Goal: Navigation & Orientation: Find specific page/section

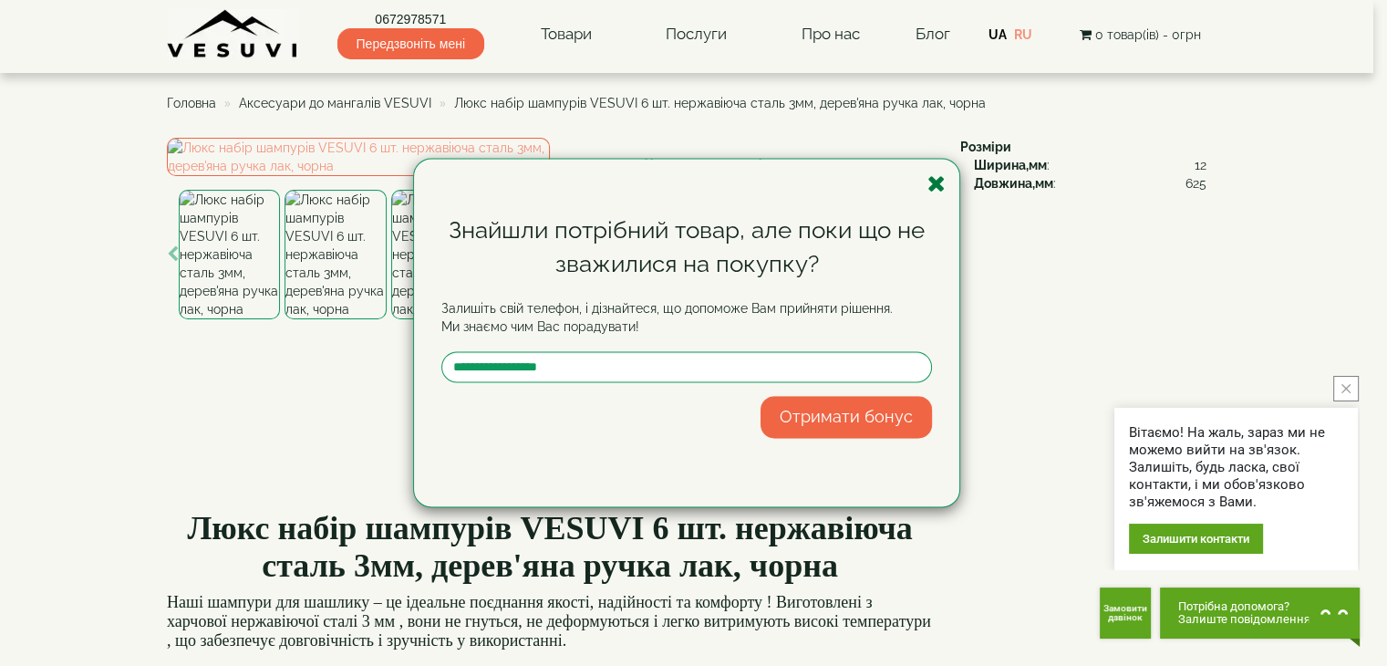
click at [938, 185] on icon "button" at bounding box center [936, 183] width 18 height 23
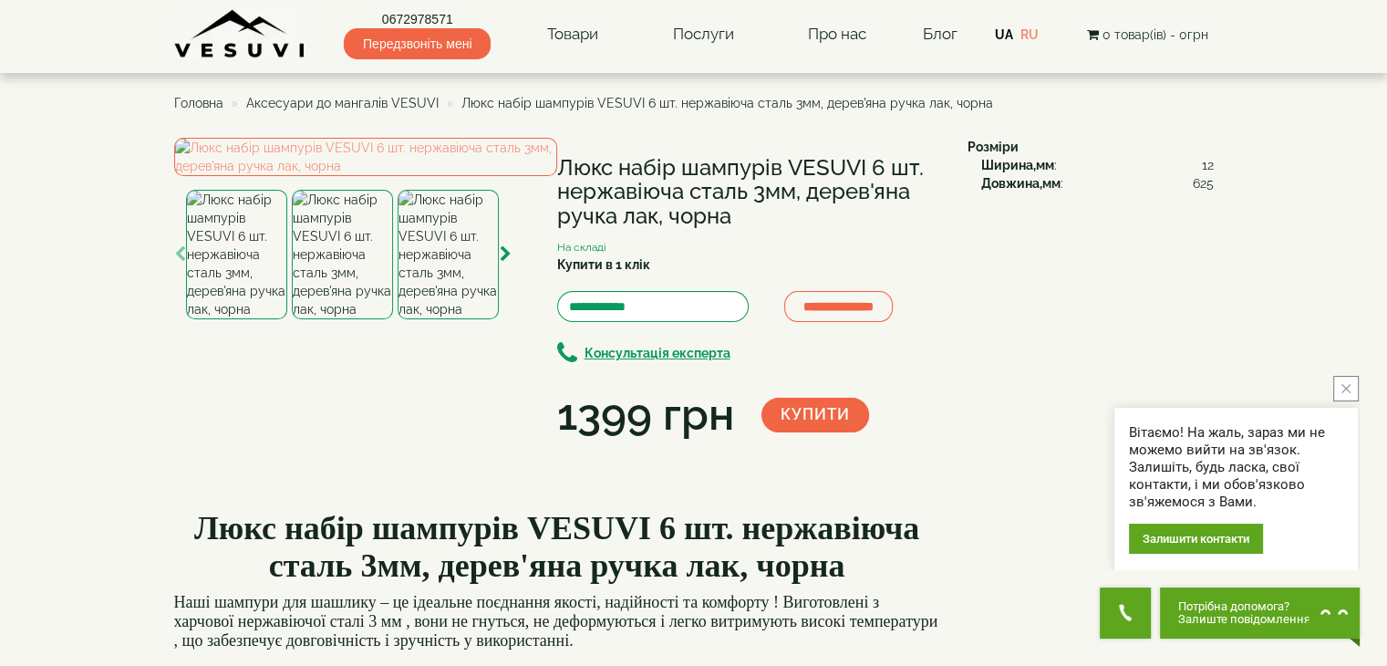
click at [338, 101] on span "Аксесуари до мангалів VESUVI" at bounding box center [342, 103] width 192 height 15
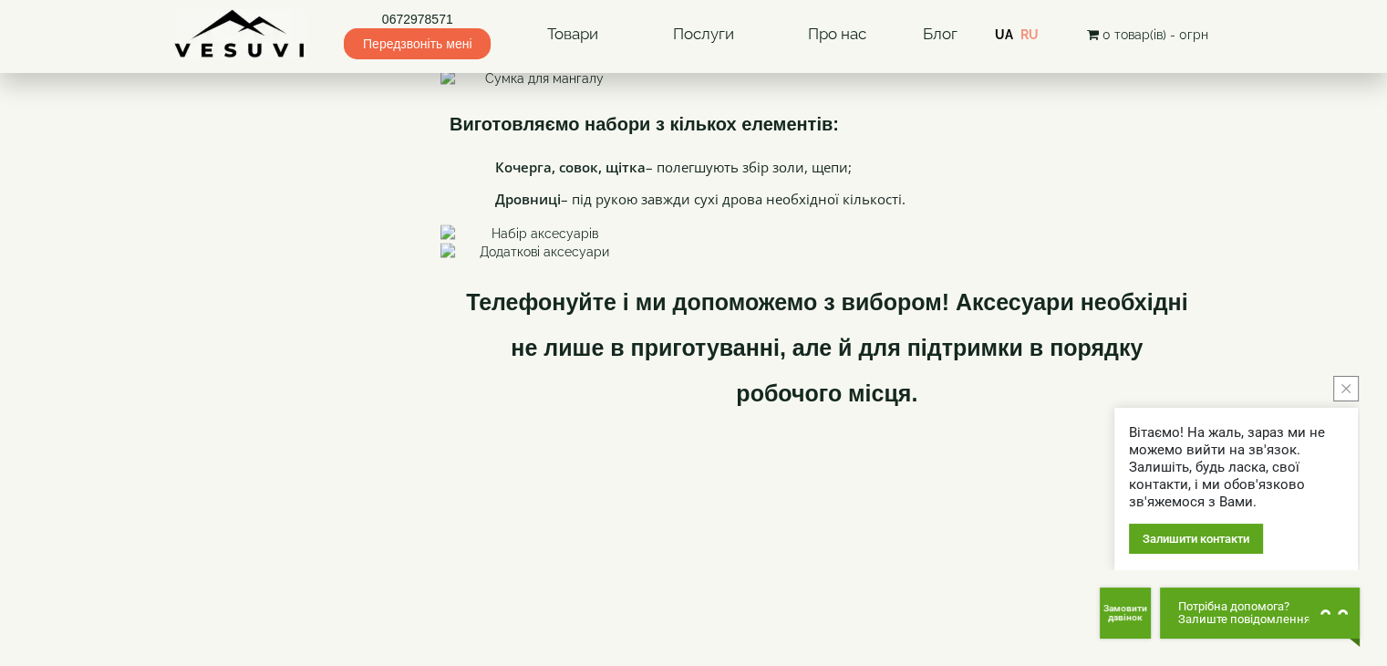
scroll to position [2709, 0]
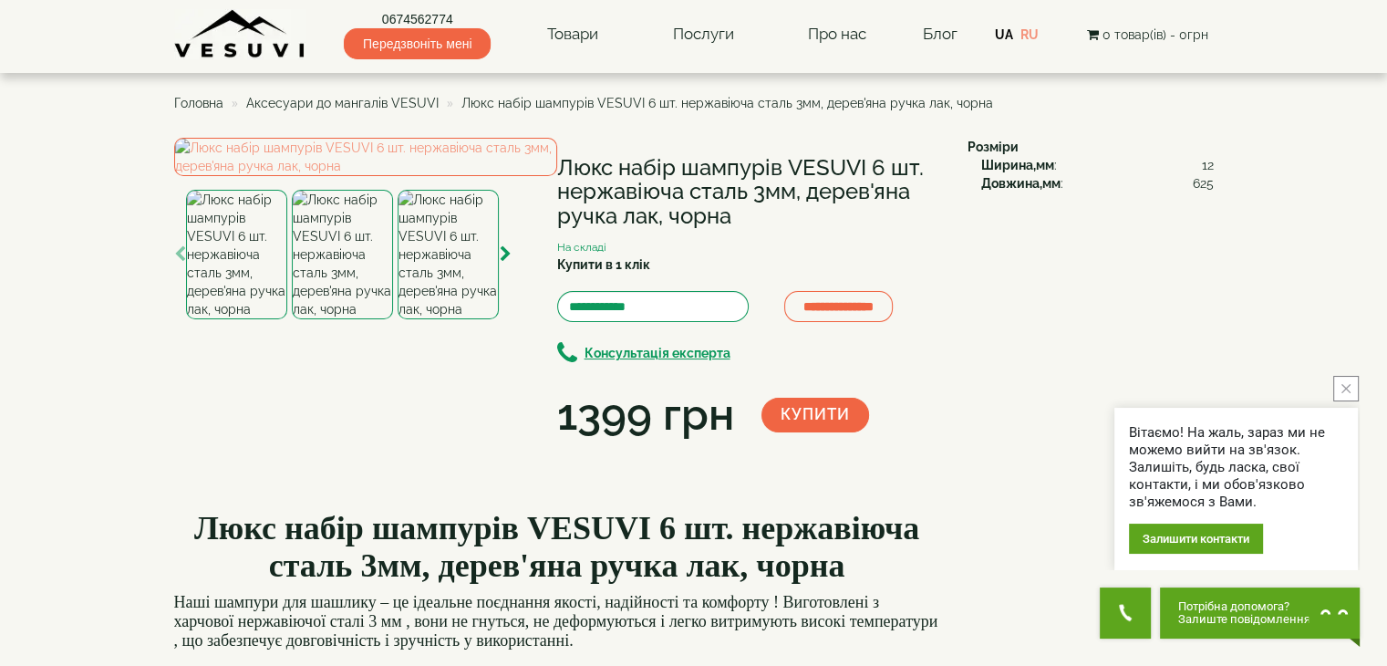
click at [342, 102] on span "Аксесуари до мангалів VESUVI" at bounding box center [342, 103] width 192 height 15
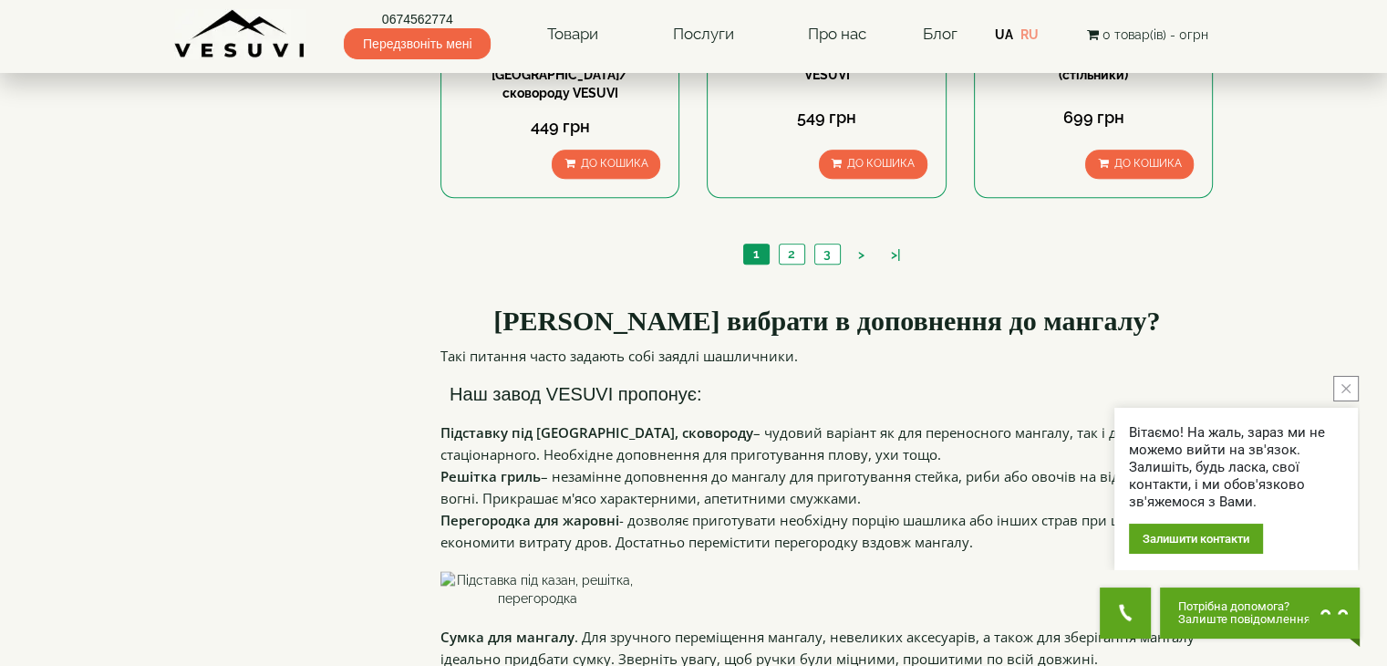
scroll to position [2075, 0]
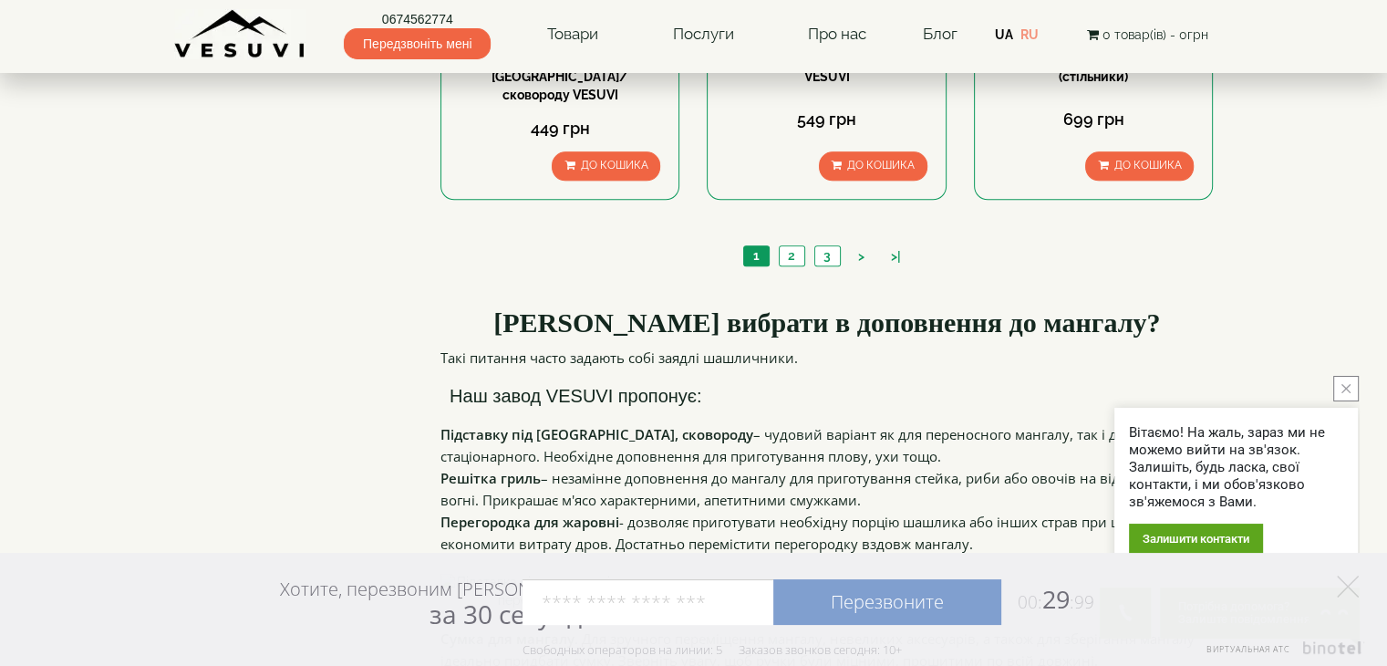
click at [797, 245] on ul "1 2 3 > >|" at bounding box center [826, 258] width 176 height 26
click at [794, 246] on link "2" at bounding box center [792, 255] width 26 height 19
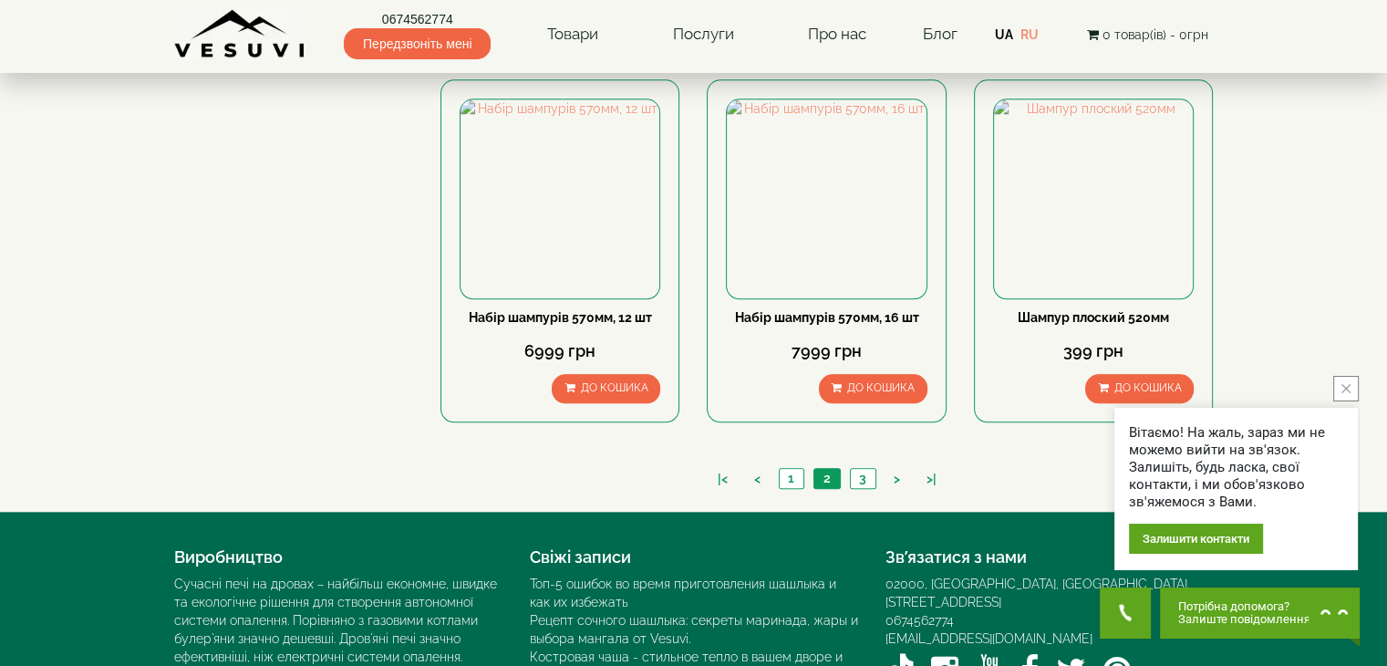
scroll to position [1718, 0]
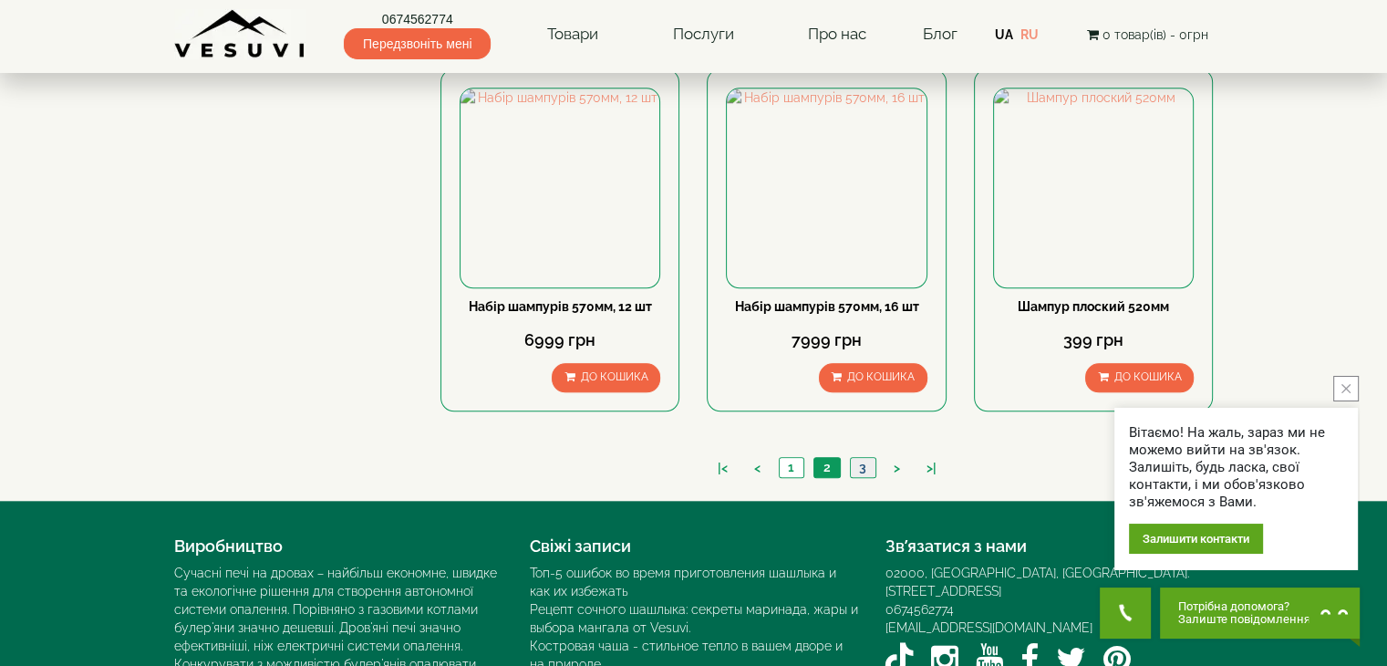
click at [858, 458] on link "3" at bounding box center [863, 467] width 26 height 19
